Goal: Information Seeking & Learning: Learn about a topic

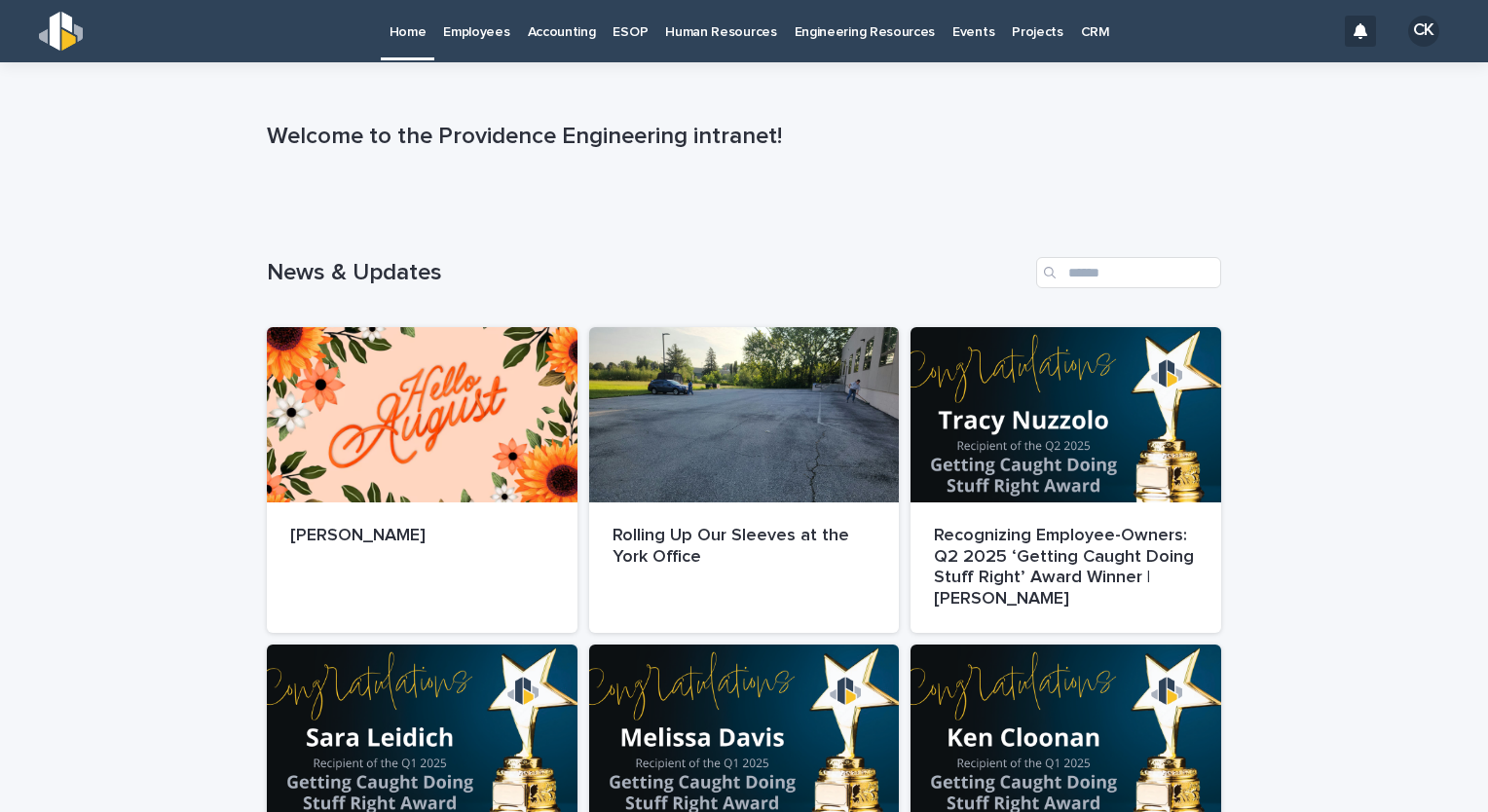
click at [498, 34] on p "Employees" at bounding box center [476, 20] width 66 height 41
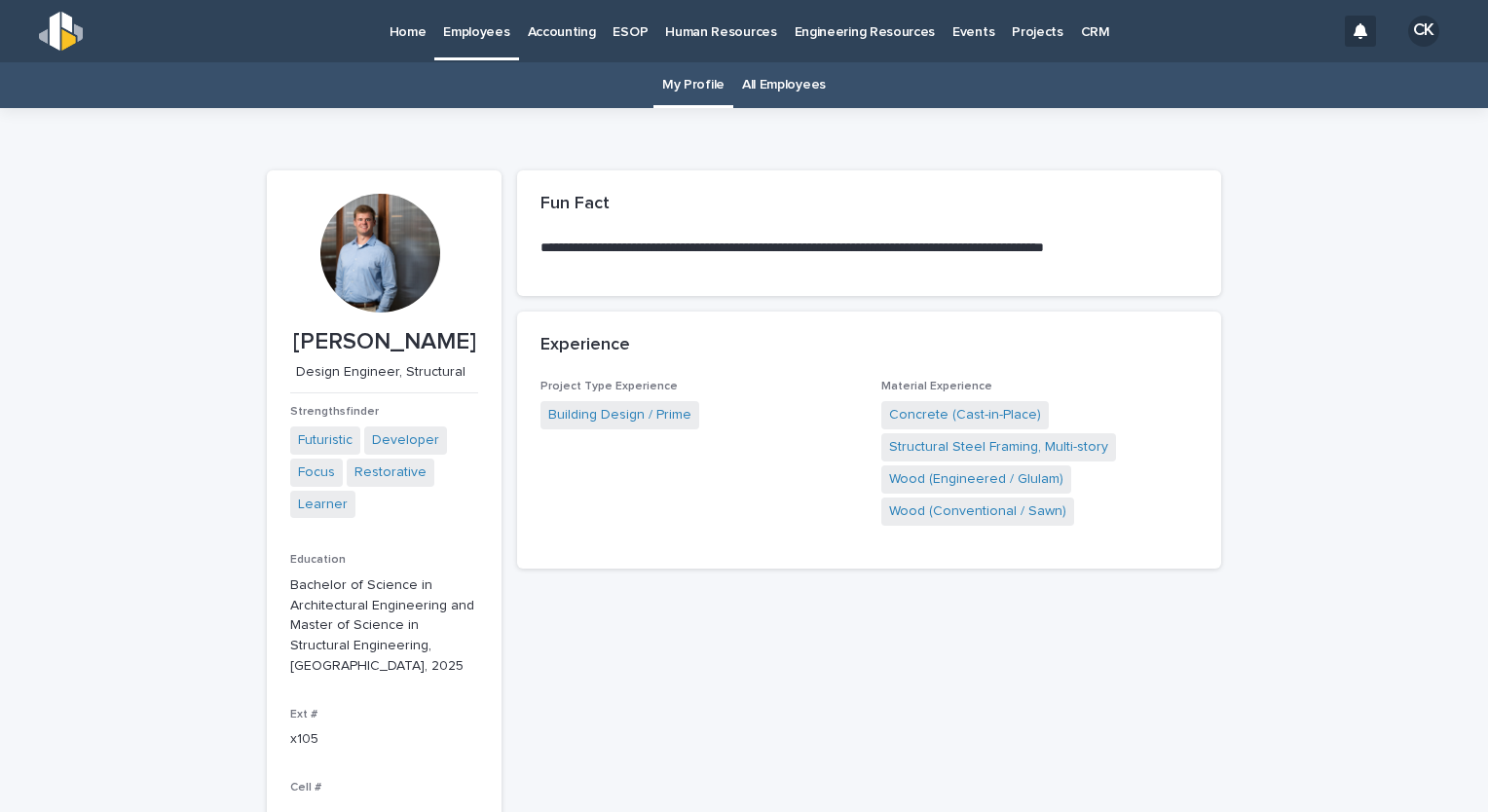
click at [783, 91] on link "All Employees" at bounding box center [784, 85] width 84 height 46
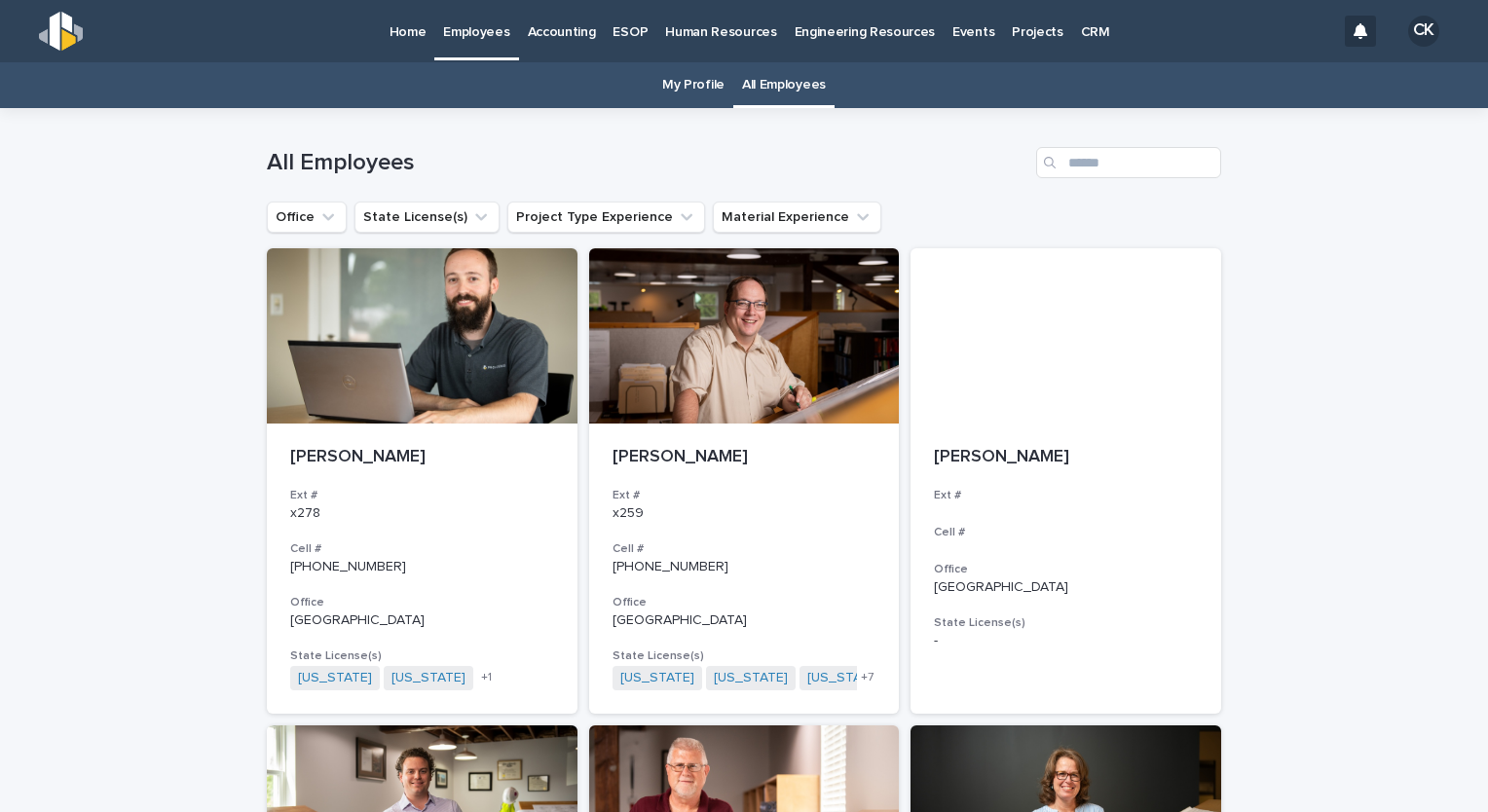
click at [686, 89] on link "My Profile" at bounding box center [693, 85] width 62 height 46
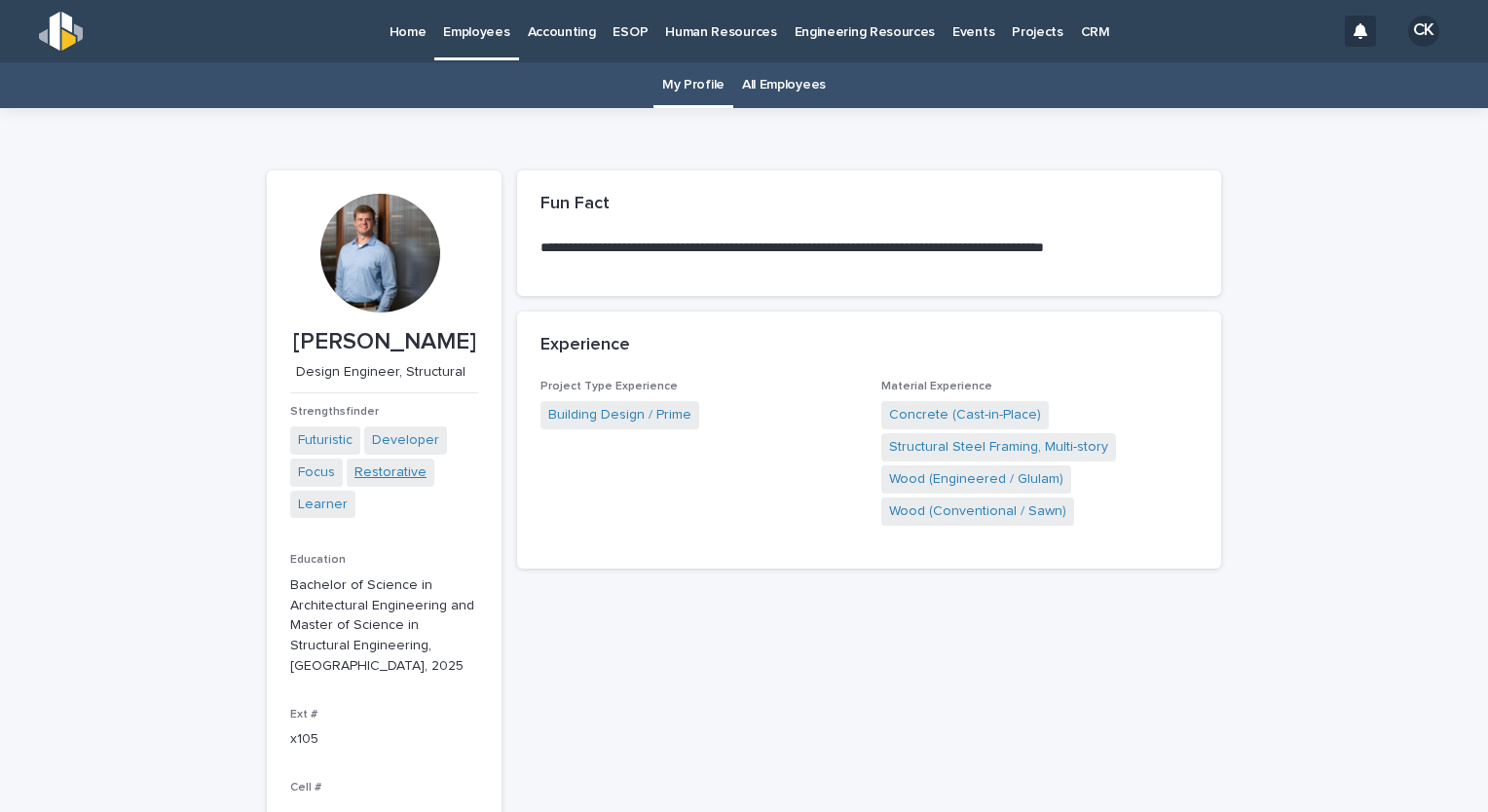
click at [370, 476] on link "Restorative" at bounding box center [390, 473] width 72 height 20
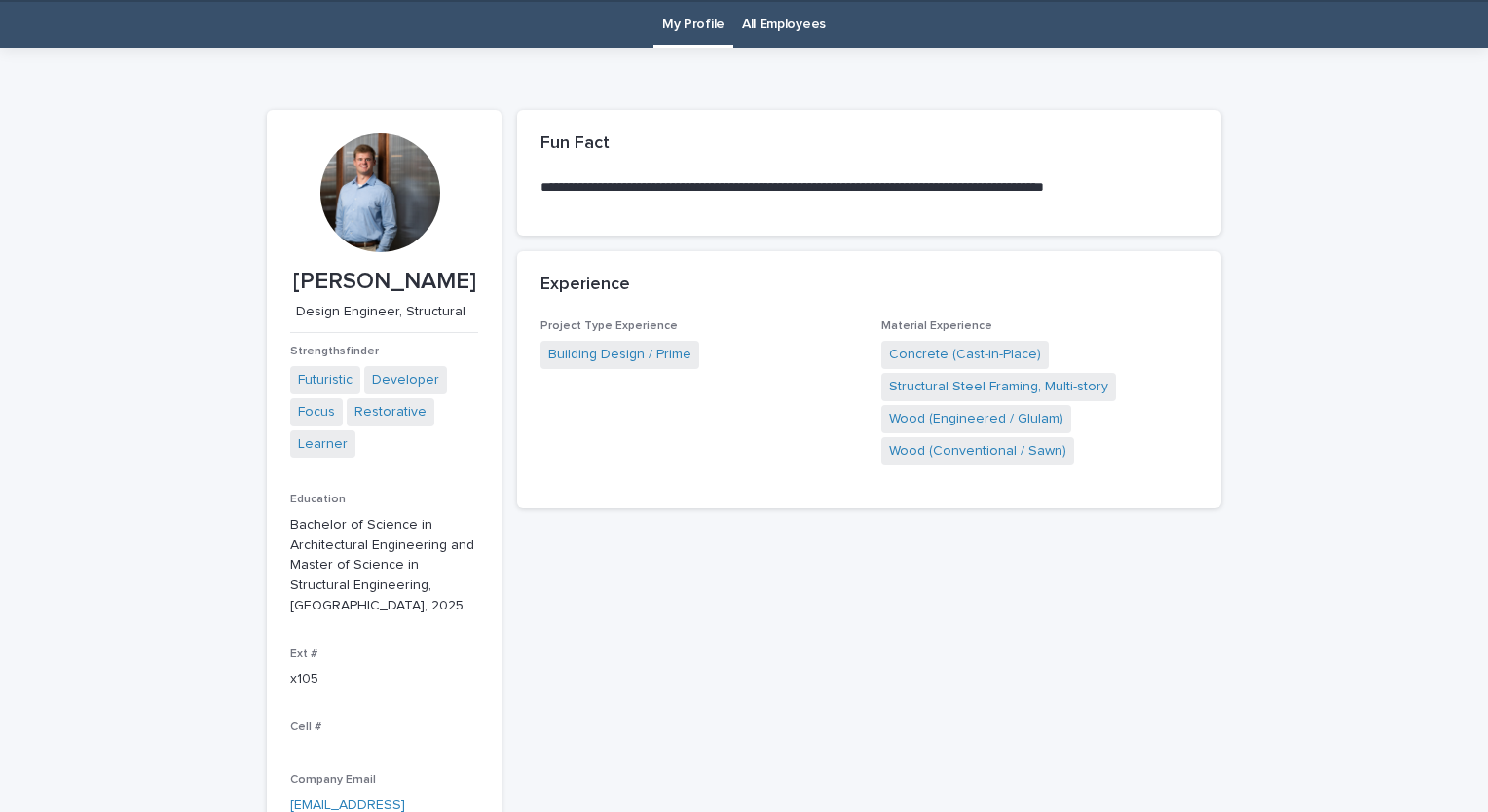
scroll to position [62, 0]
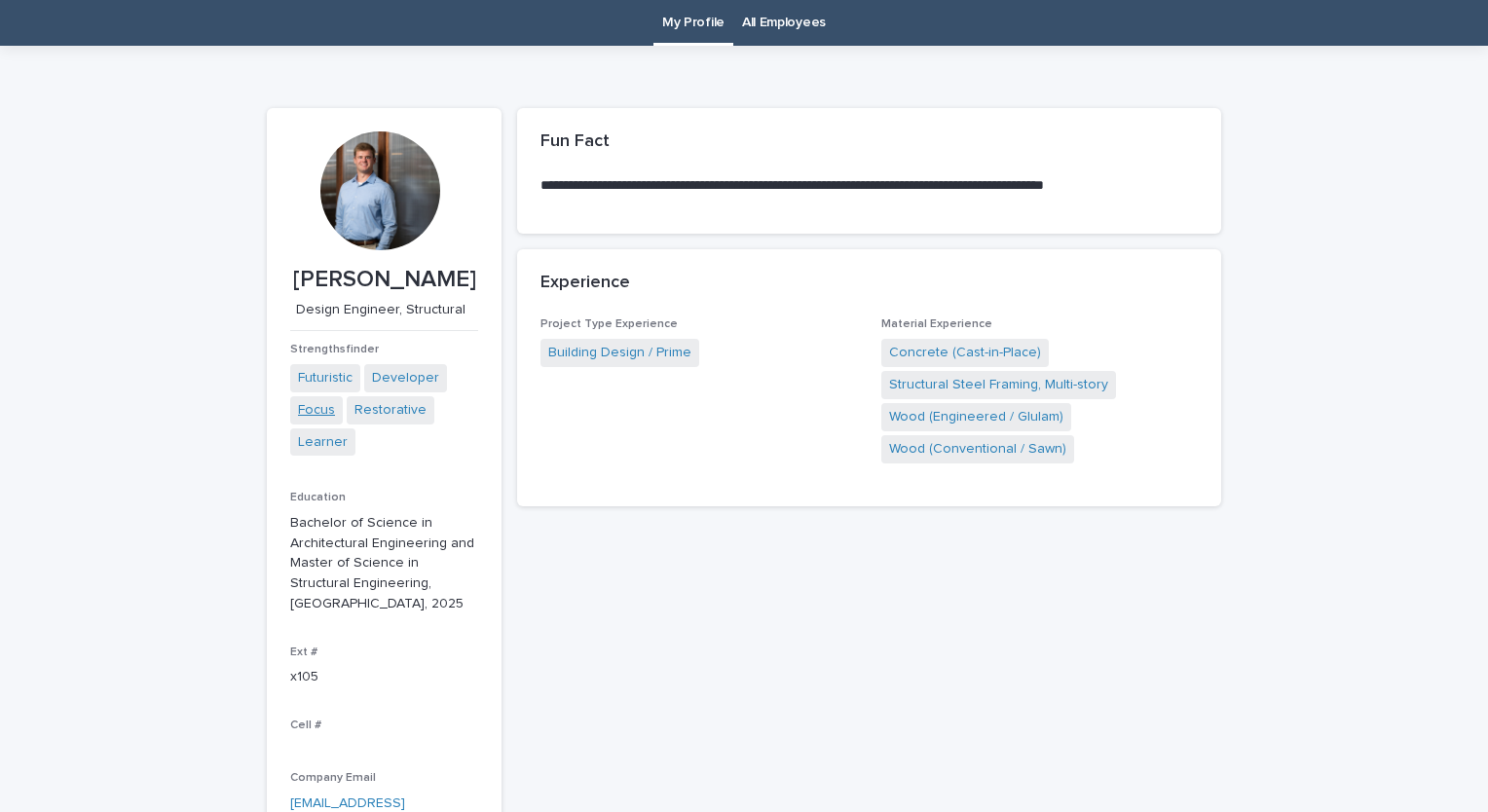
click at [312, 414] on link "Focus" at bounding box center [316, 410] width 37 height 20
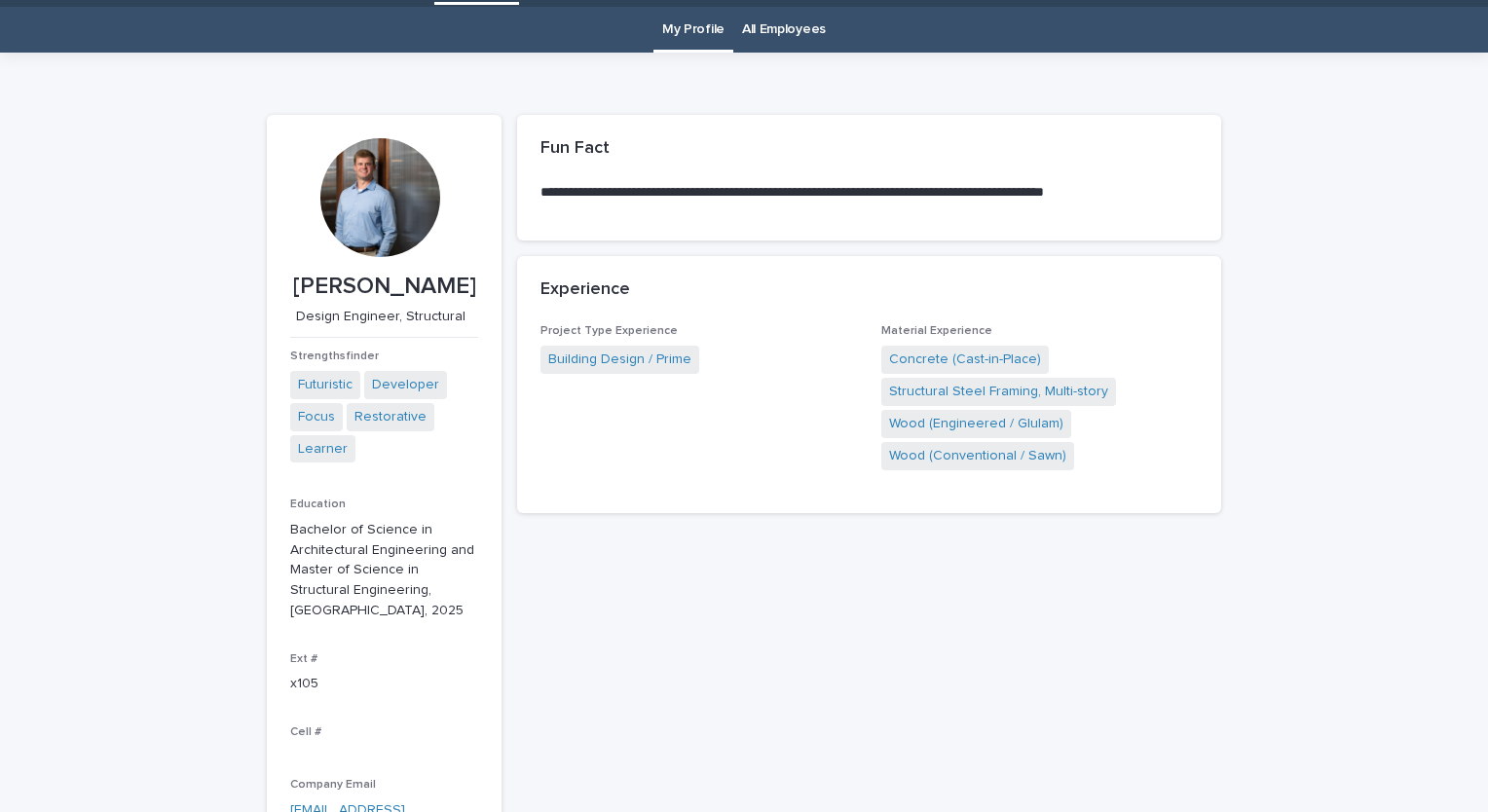
scroll to position [62, 0]
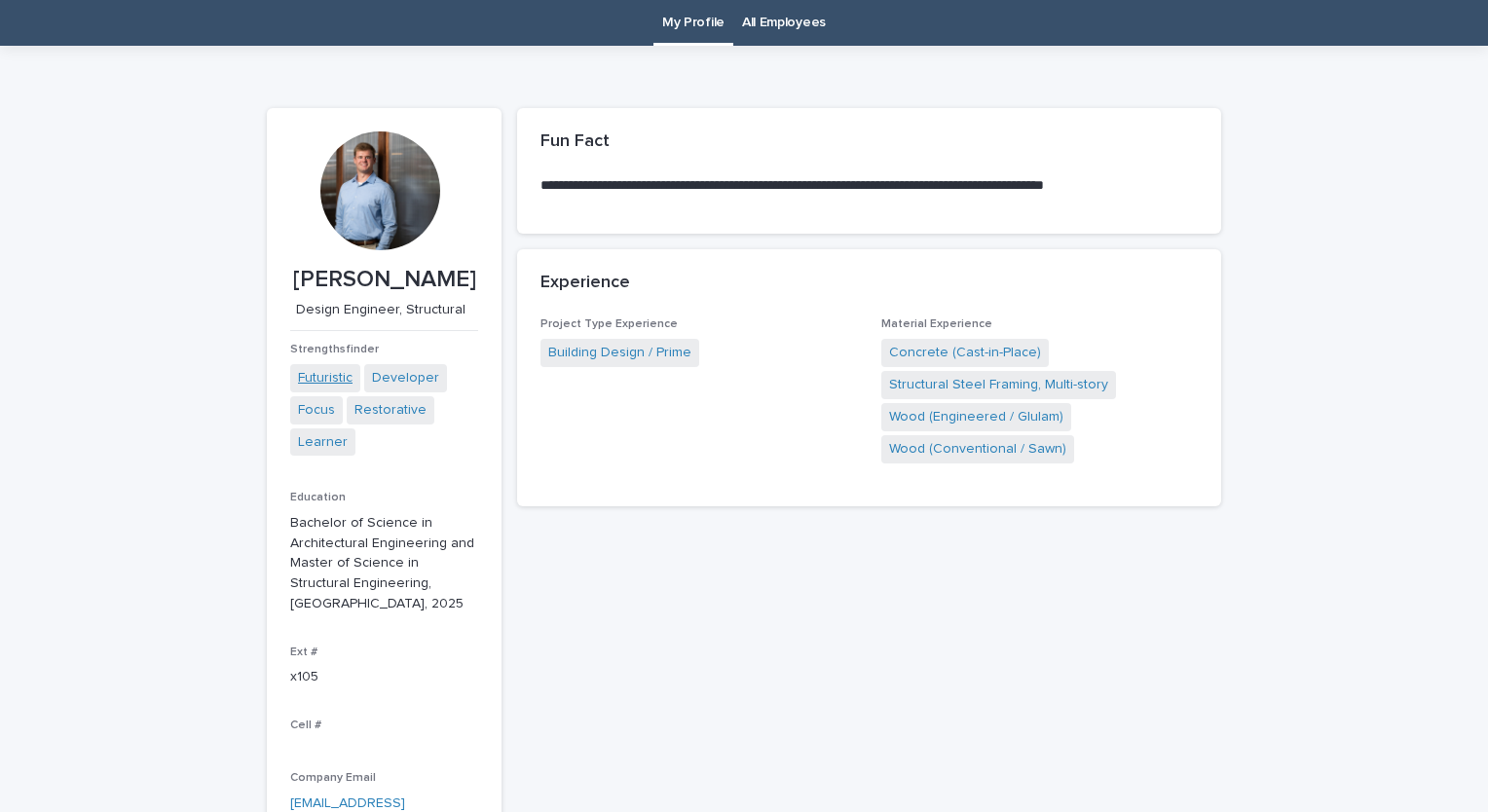
click at [319, 379] on link "Futuristic" at bounding box center [325, 378] width 55 height 20
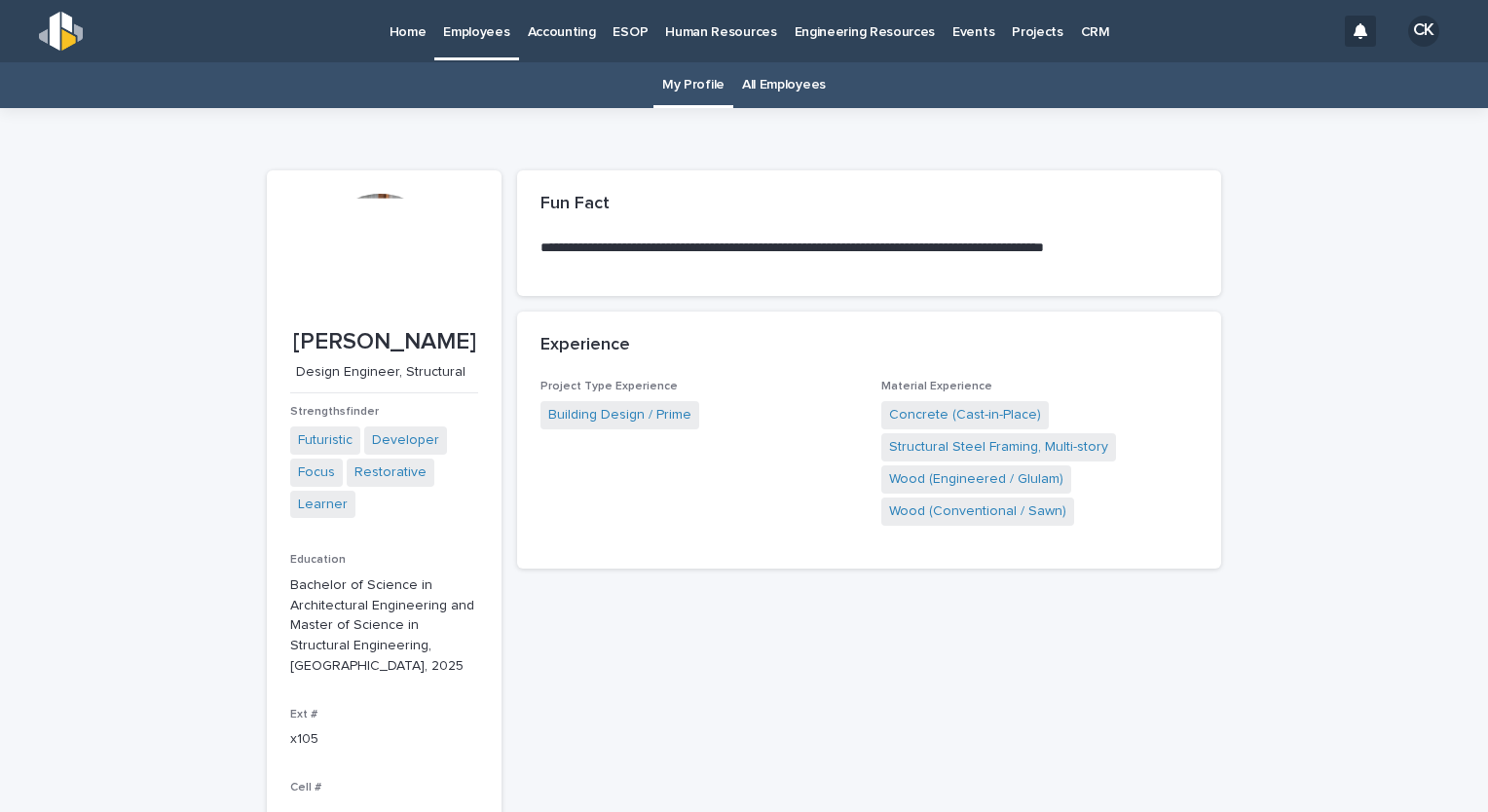
scroll to position [62, 0]
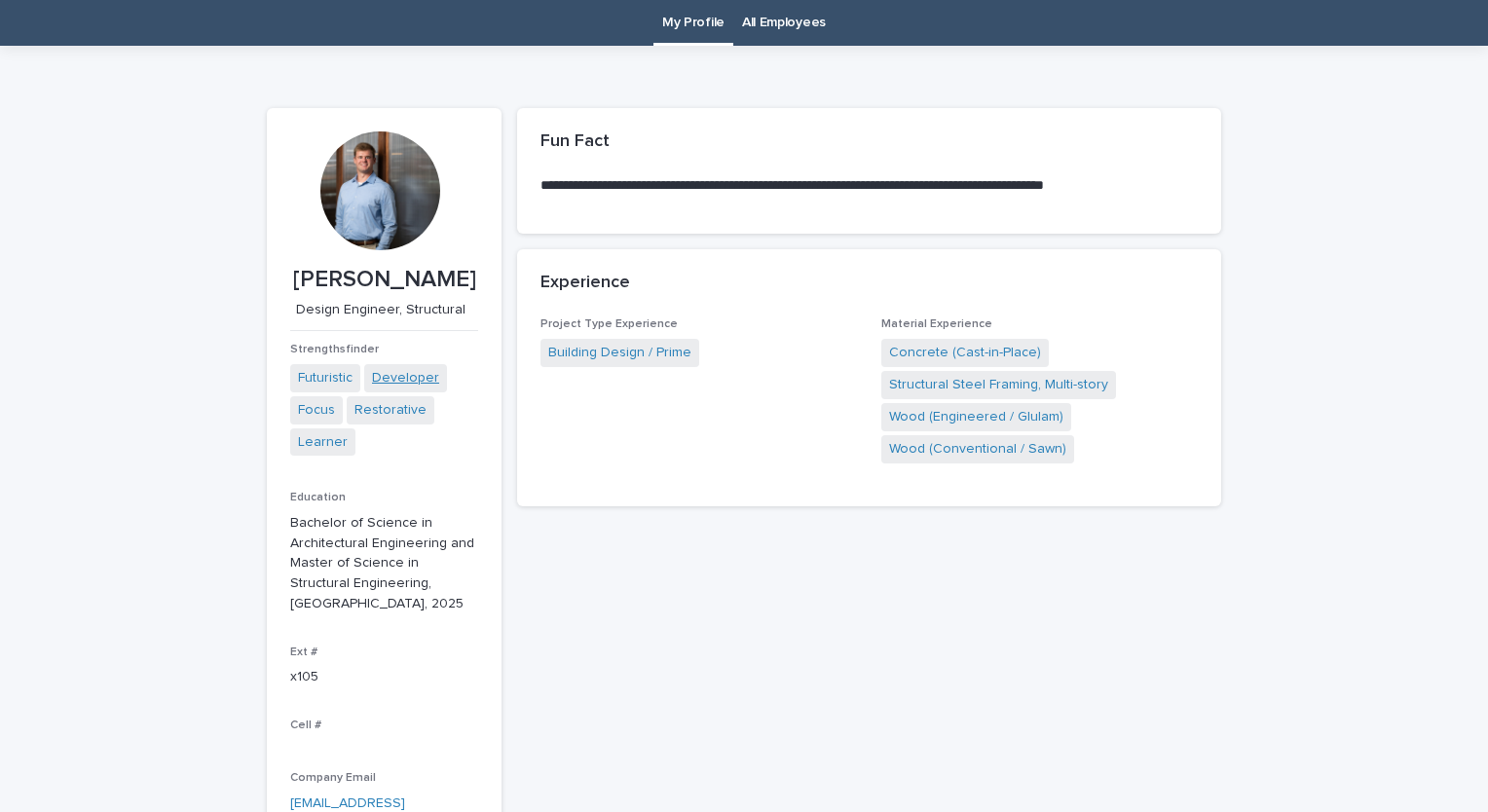
click at [389, 382] on link "Developer" at bounding box center [405, 378] width 67 height 20
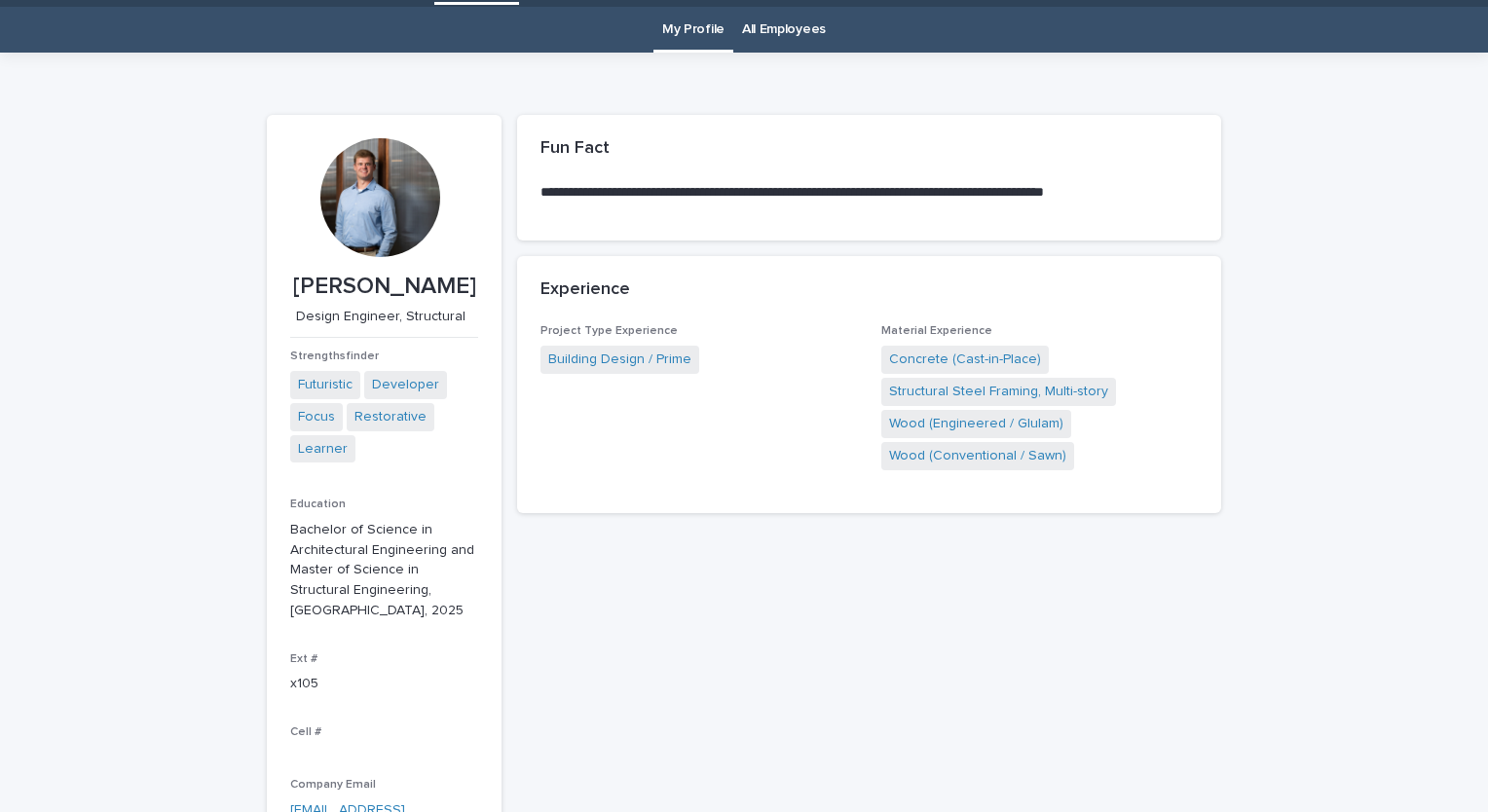
scroll to position [62, 0]
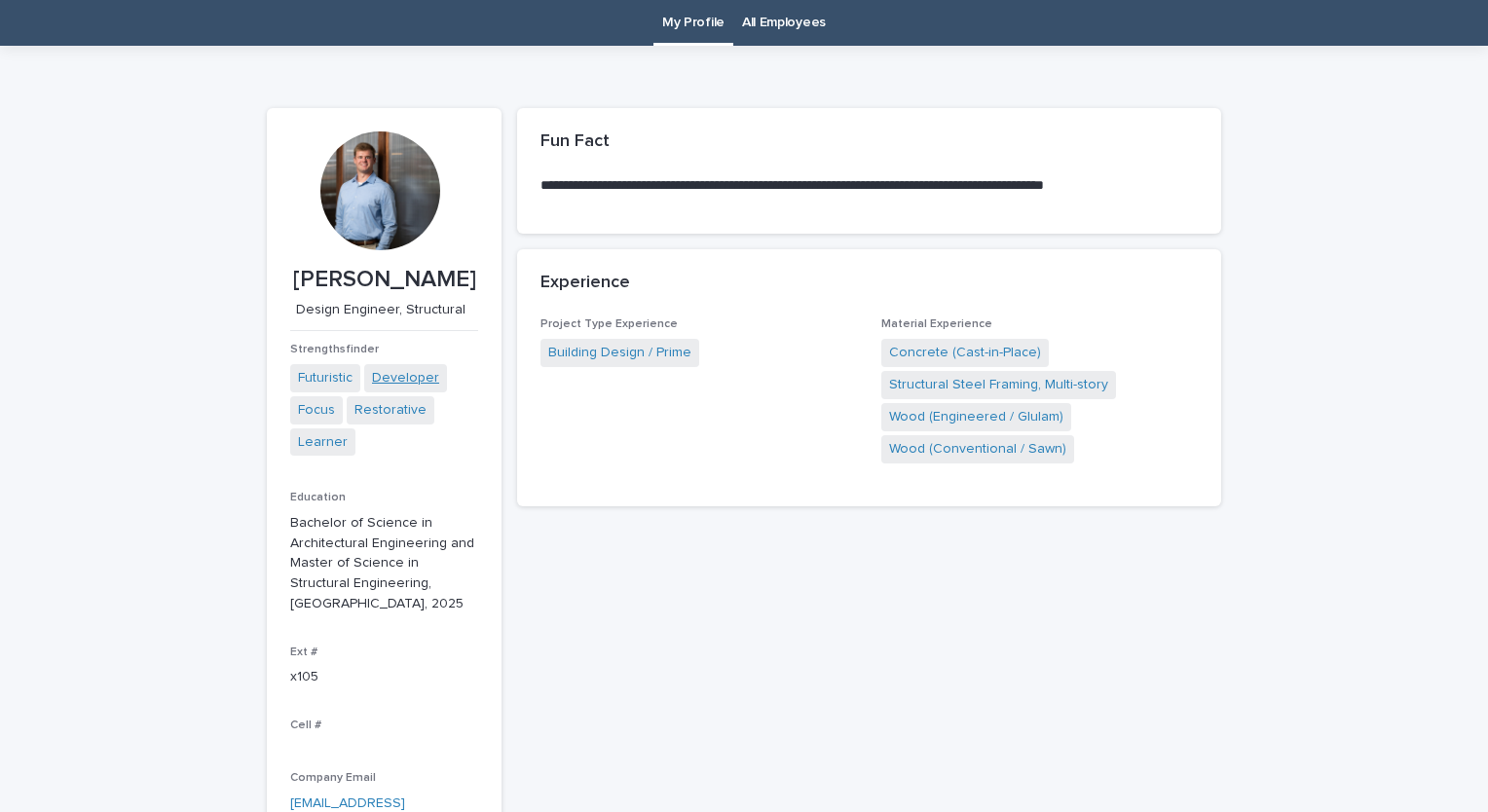
click at [392, 382] on link "Developer" at bounding box center [405, 378] width 67 height 20
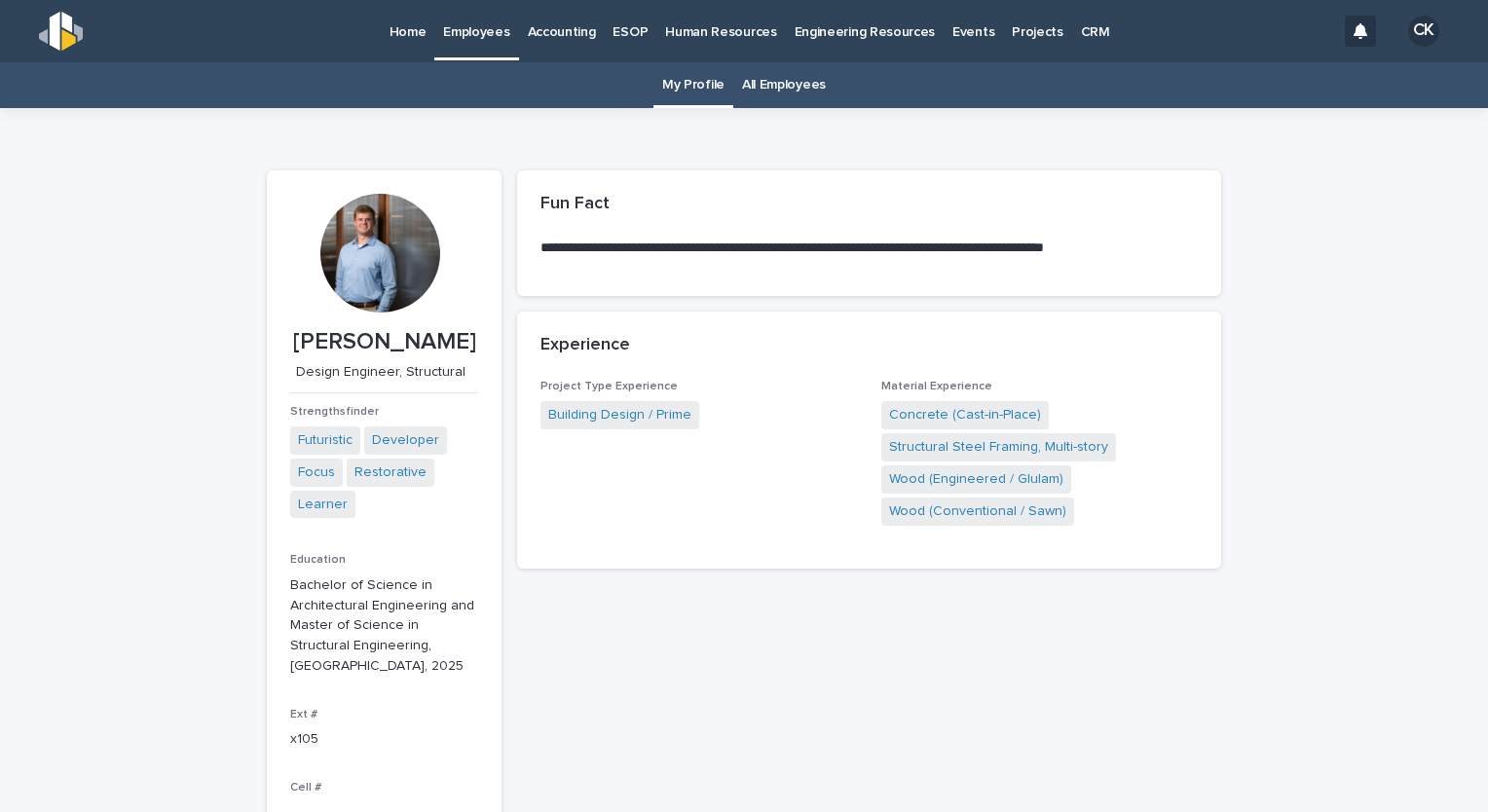
scroll to position [62, 0]
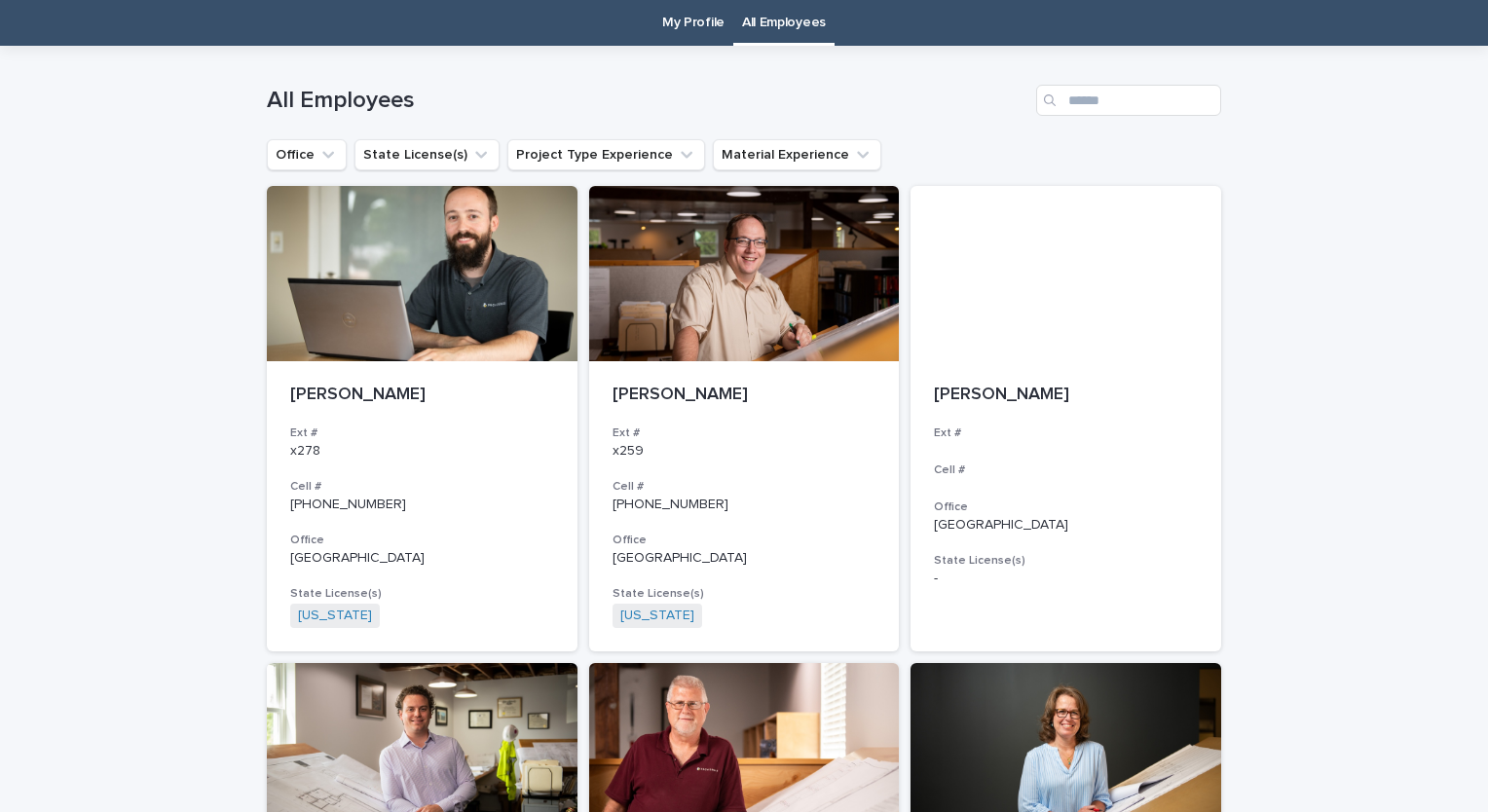
scroll to position [62, 0]
